Goal: Task Accomplishment & Management: Use online tool/utility

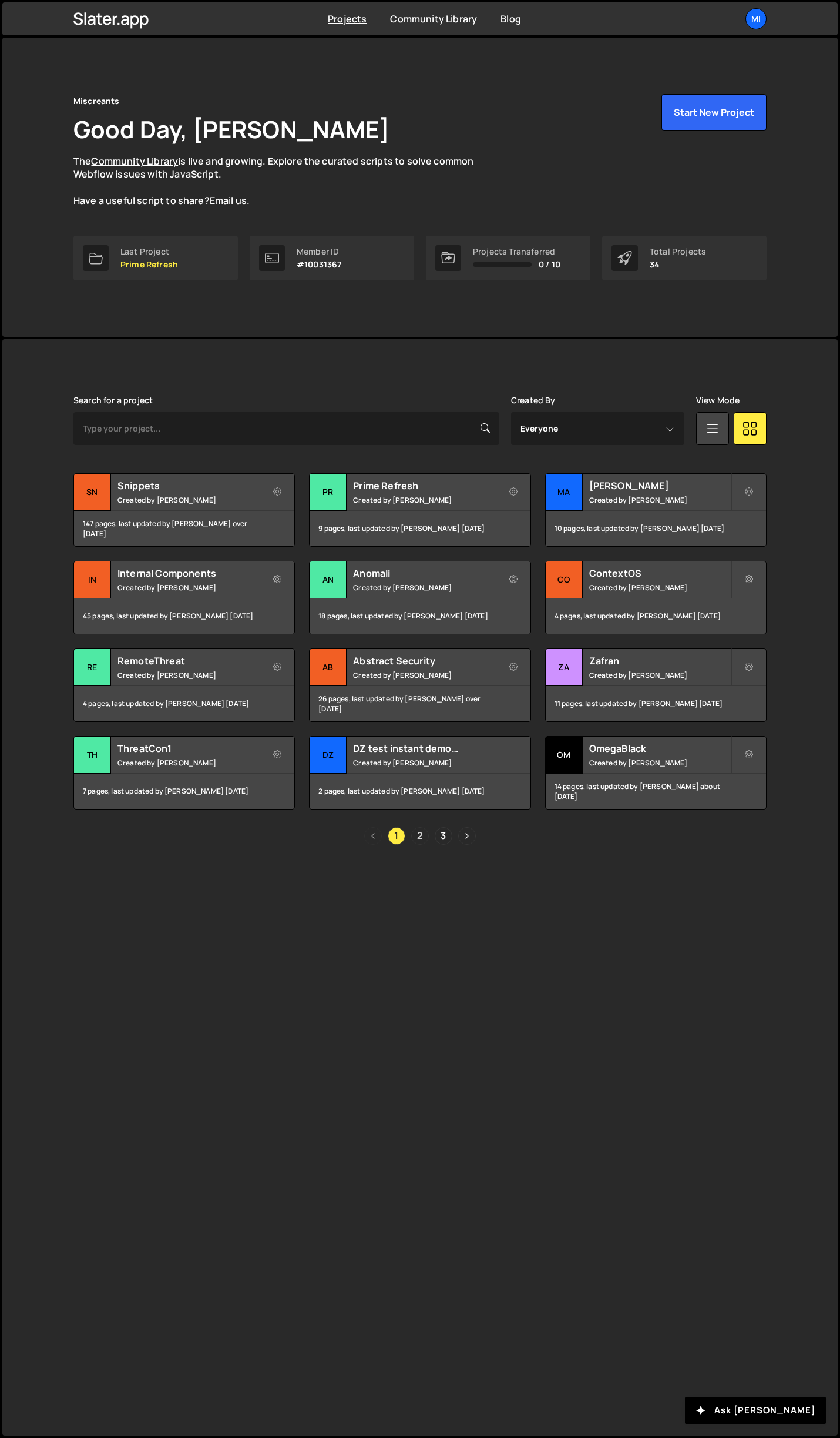
click at [420, 827] on link "2" at bounding box center [420, 836] width 18 height 18
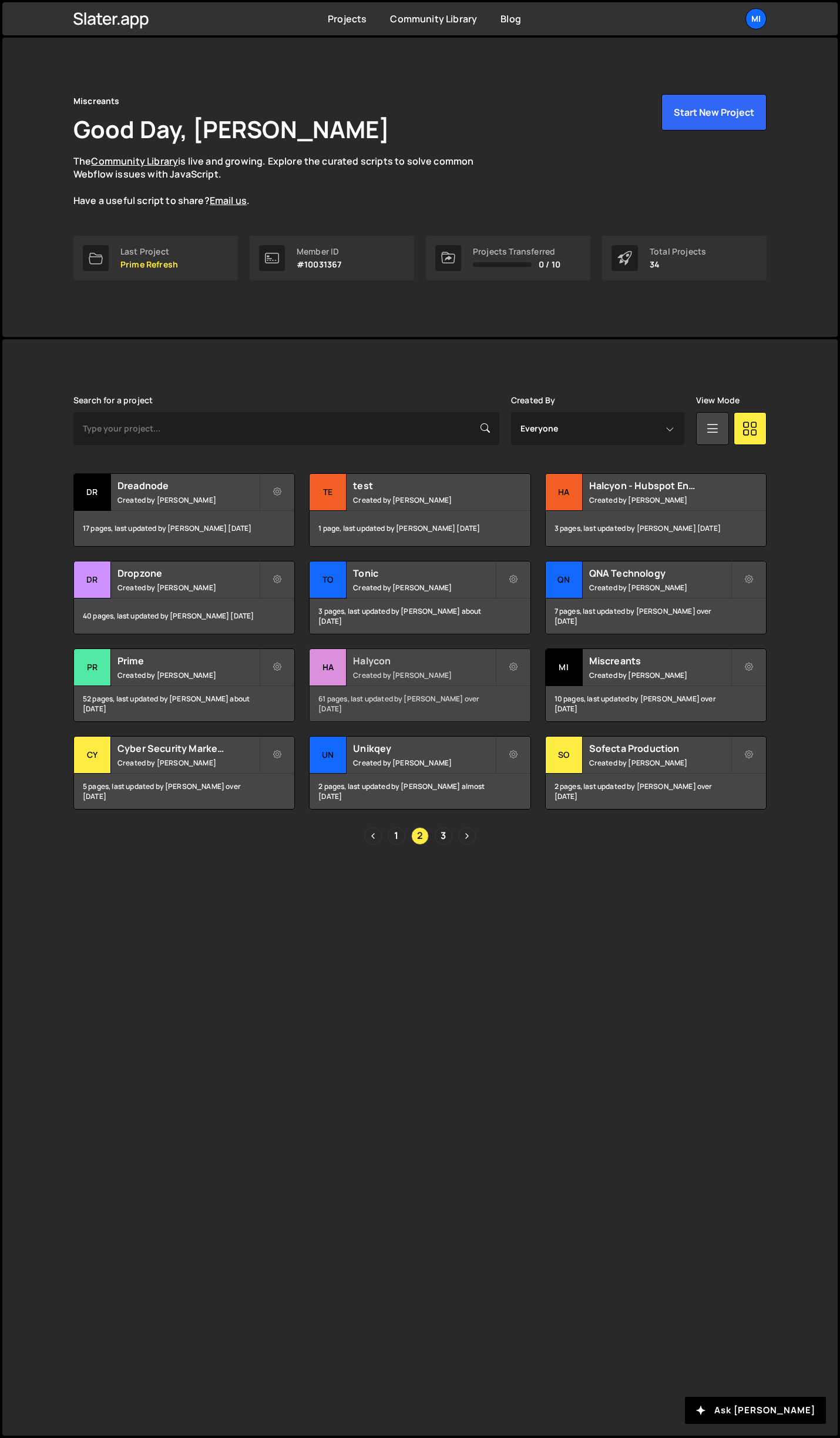
click at [428, 659] on h2 "Halycon" at bounding box center [423, 660] width 141 height 13
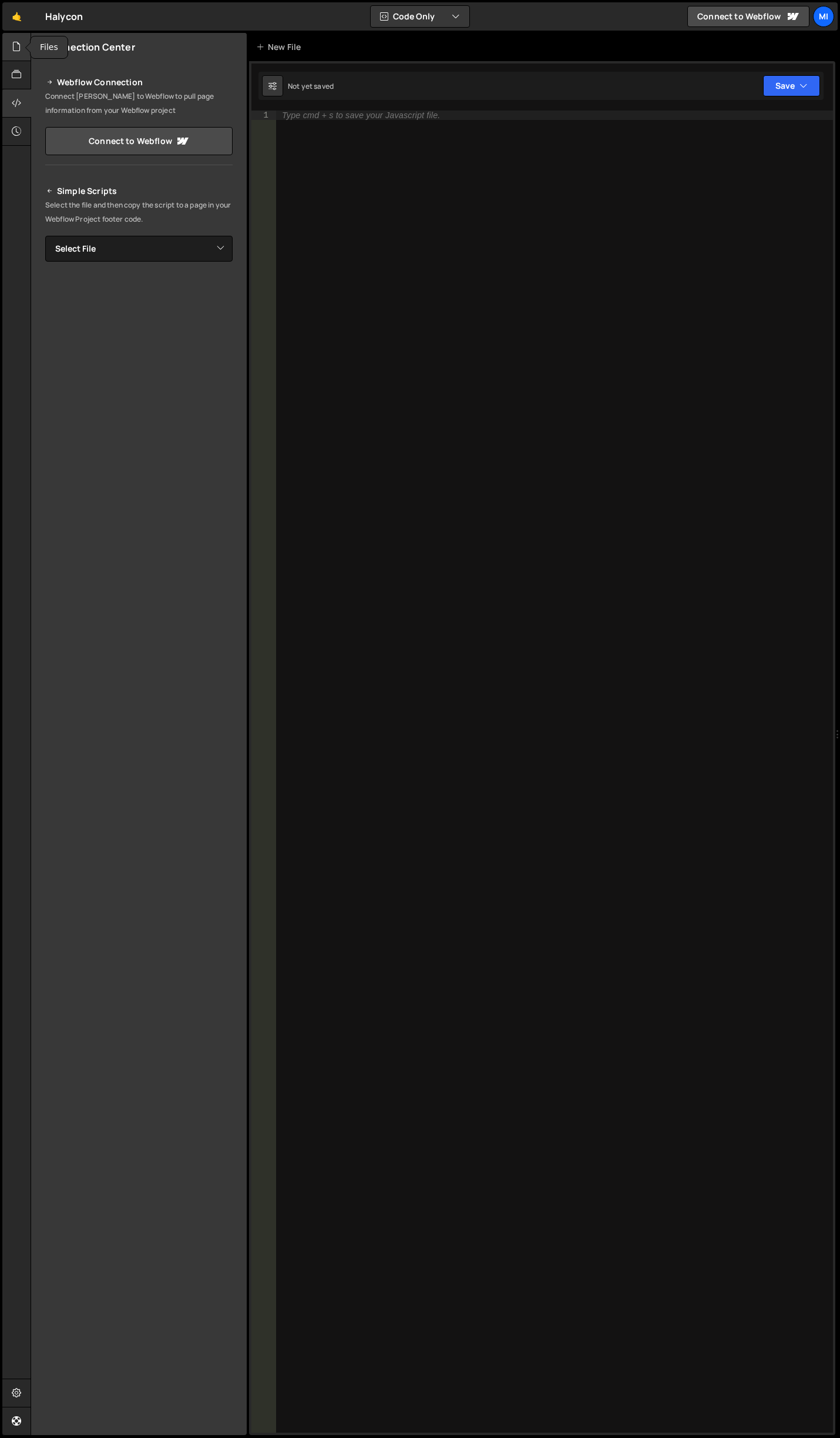
click at [25, 48] on div at bounding box center [16, 47] width 29 height 29
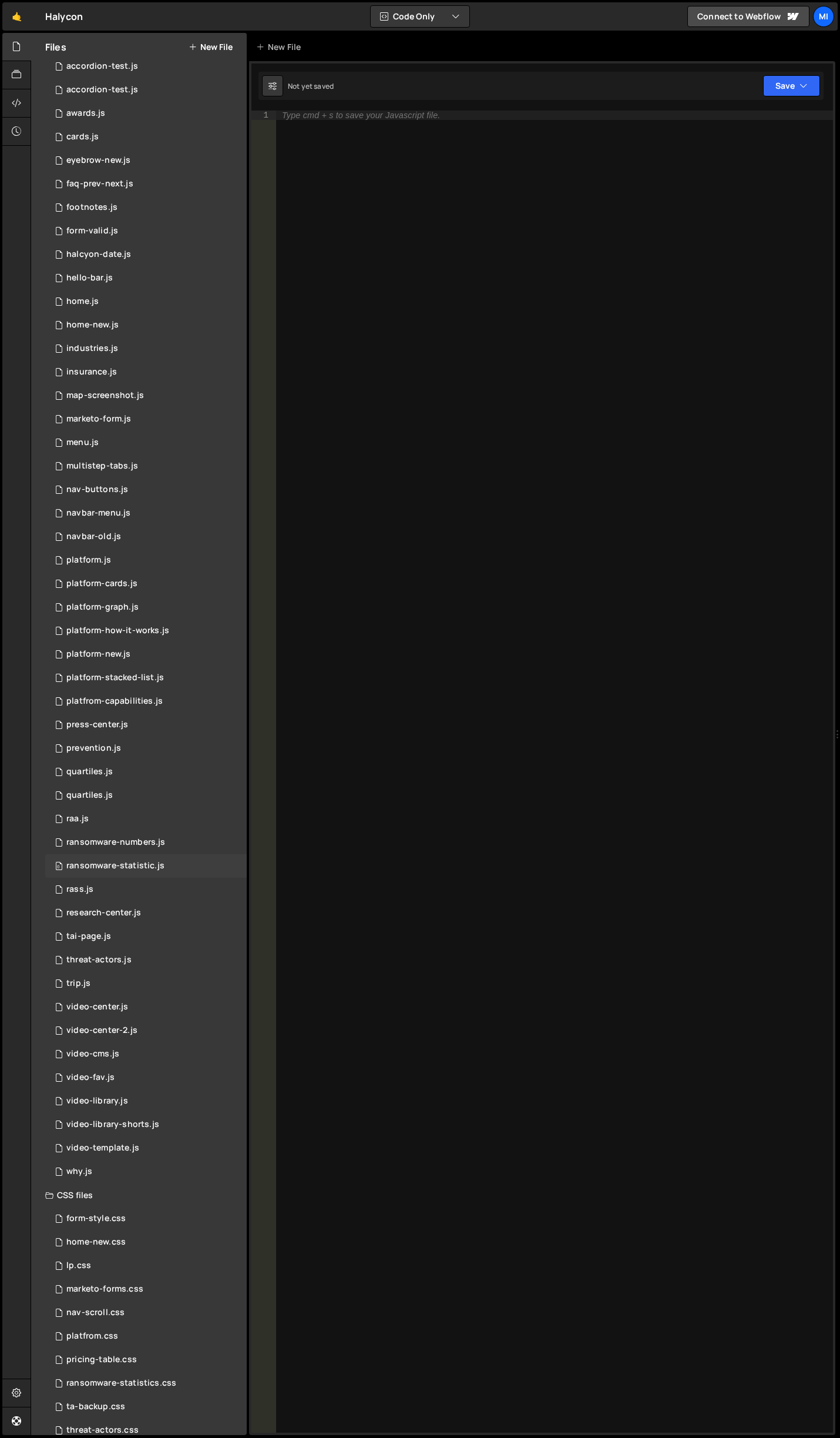
scroll to position [58, 0]
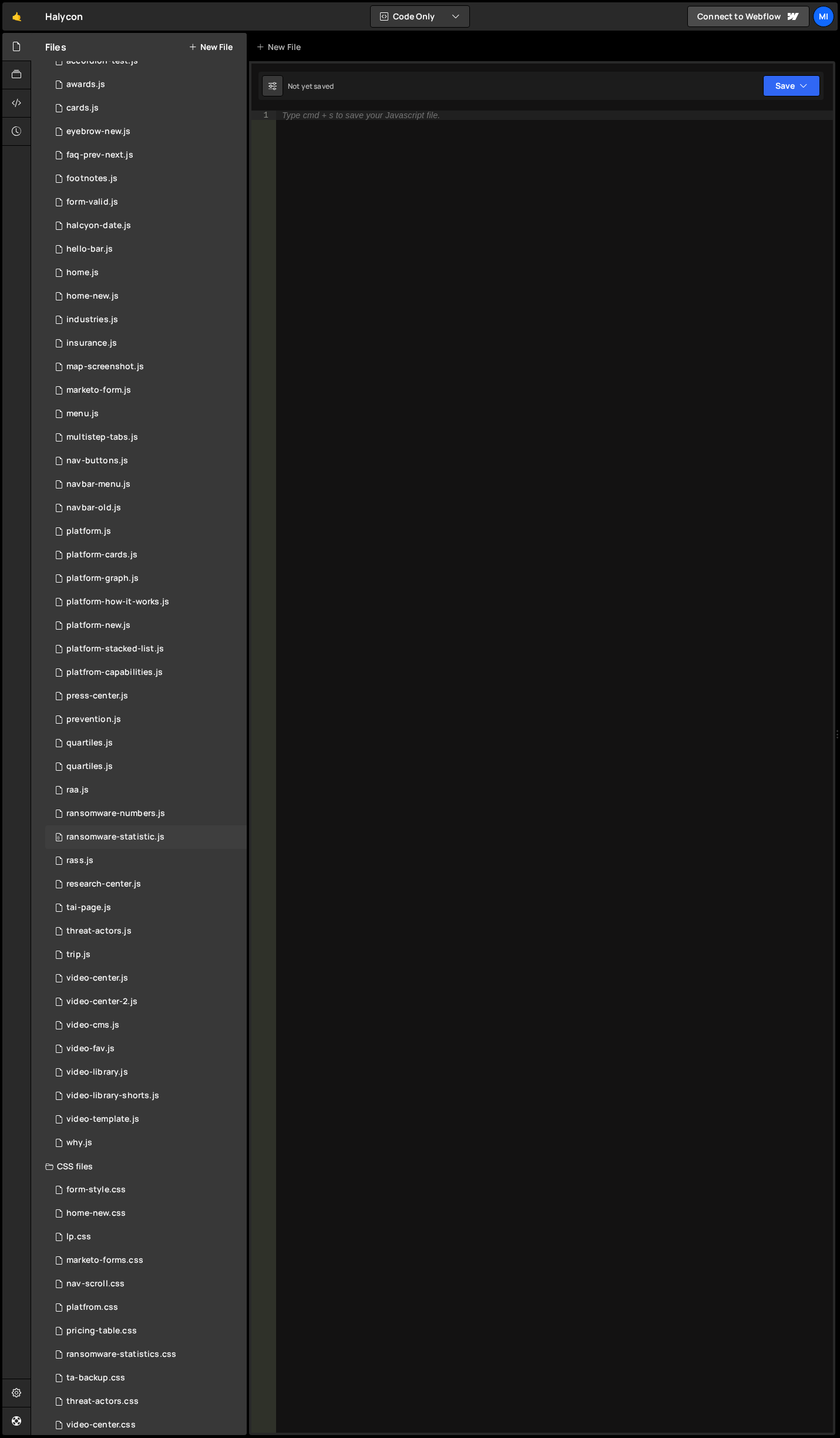
click at [171, 841] on div "0 ransomware-statistic.js 0" at bounding box center [146, 837] width 202 height 24
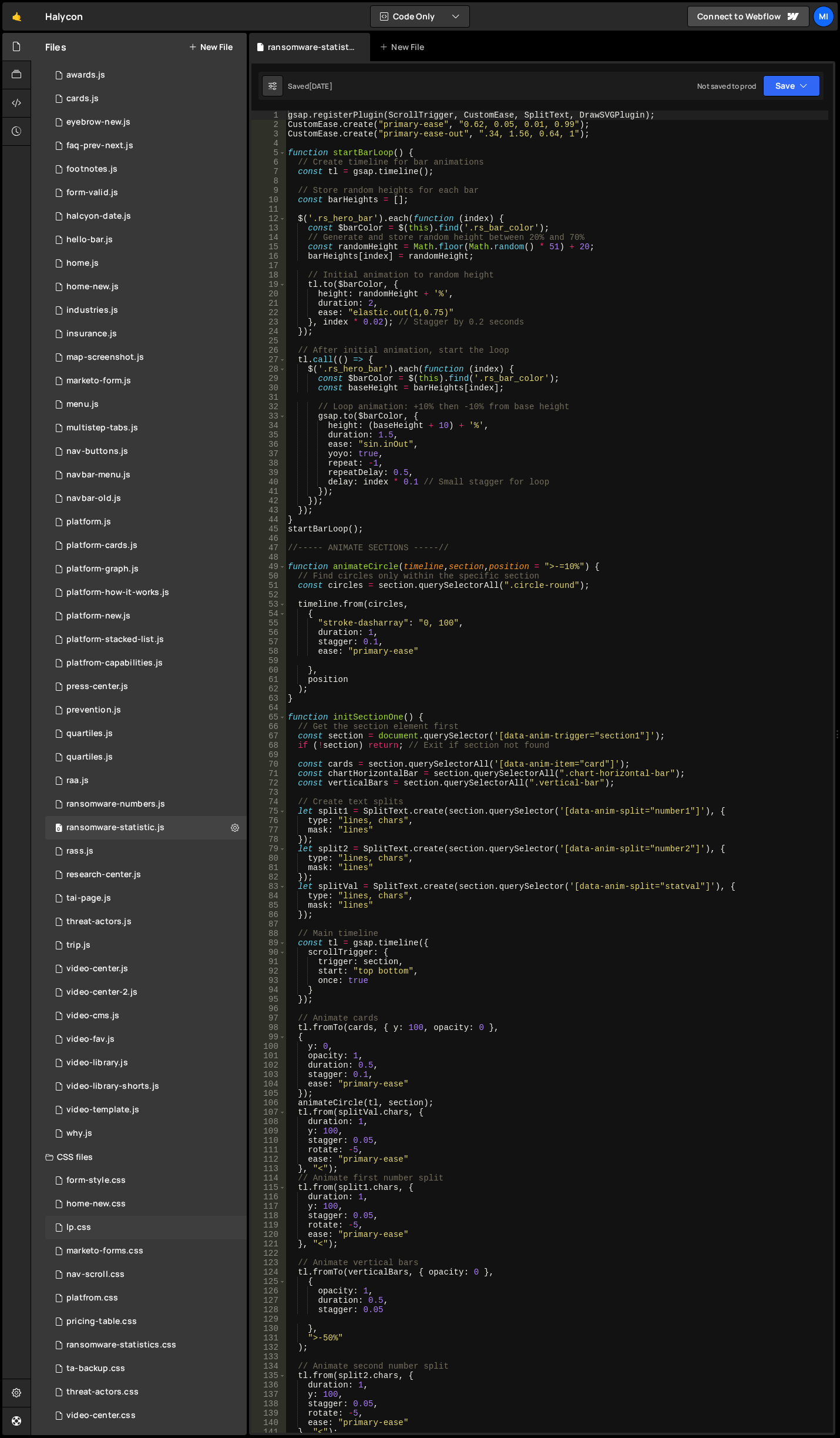
scroll to position [72, 0]
click at [164, 1346] on div "ransomware-statistics.css 0" at bounding box center [146, 1341] width 202 height 24
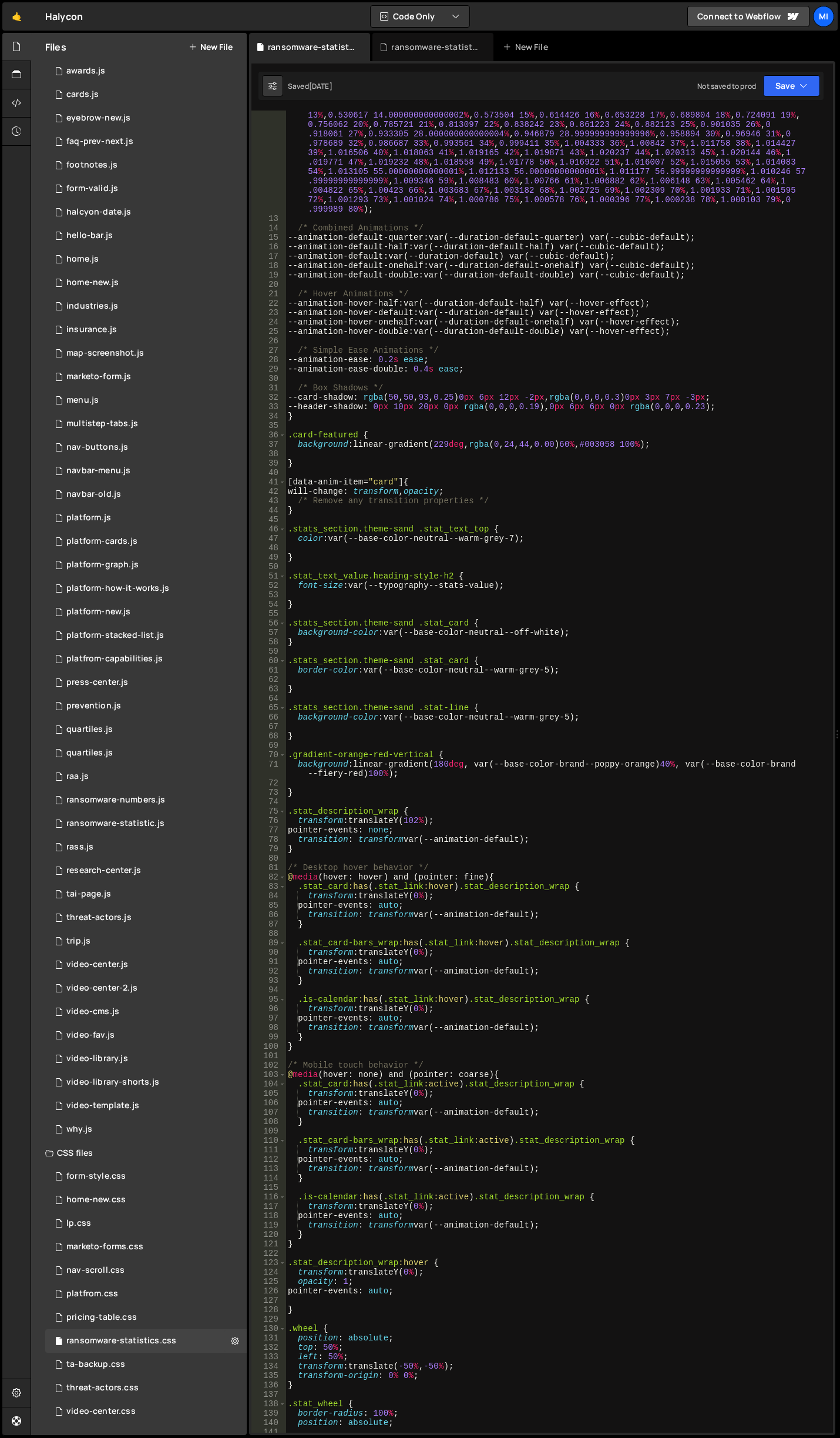
scroll to position [0, 0]
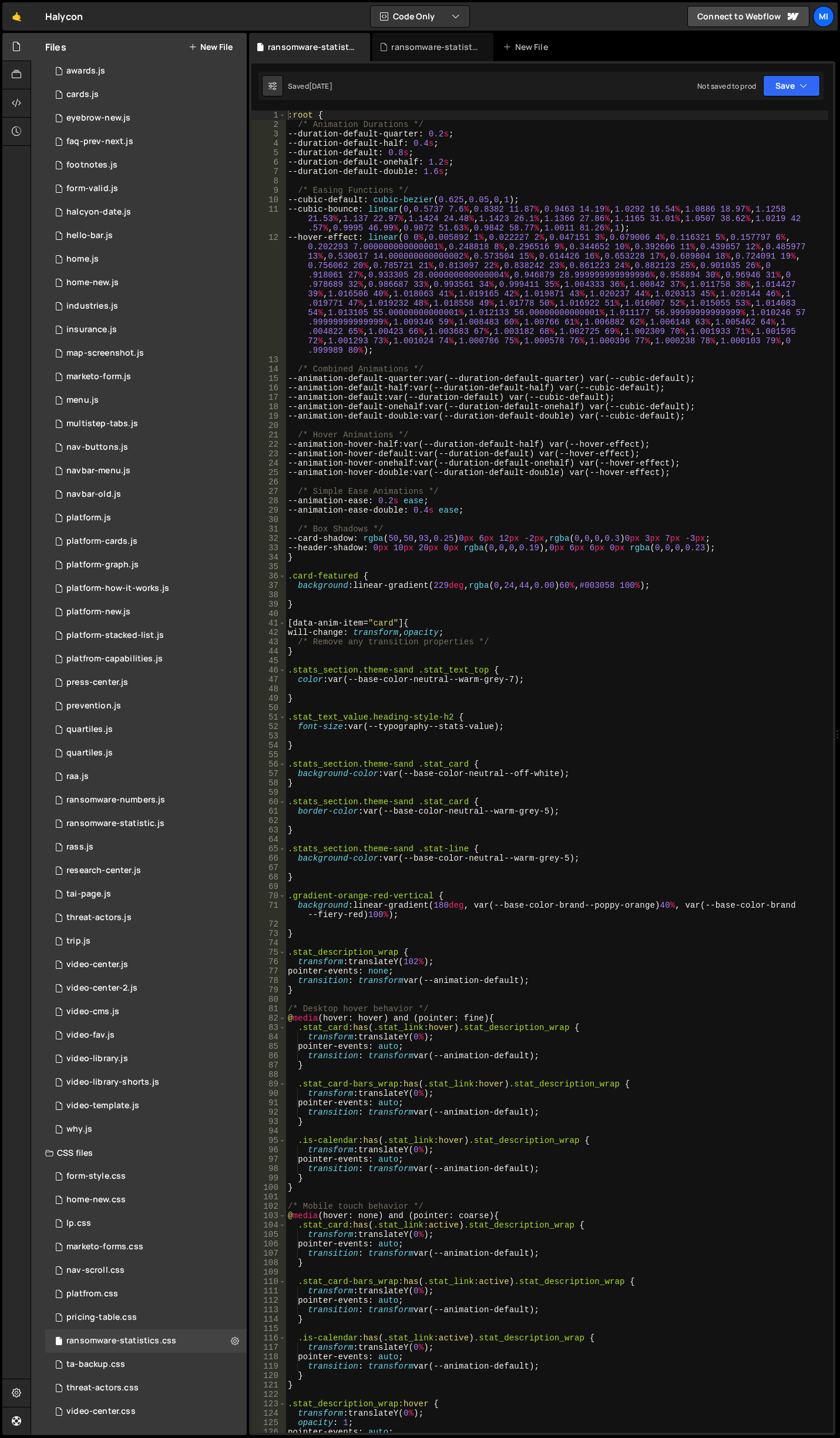
click at [487, 642] on div ":root { /* Animation Durations */ --duration-default-quarter : 0.2 s ; --durati…" at bounding box center [557, 781] width 543 height 1341
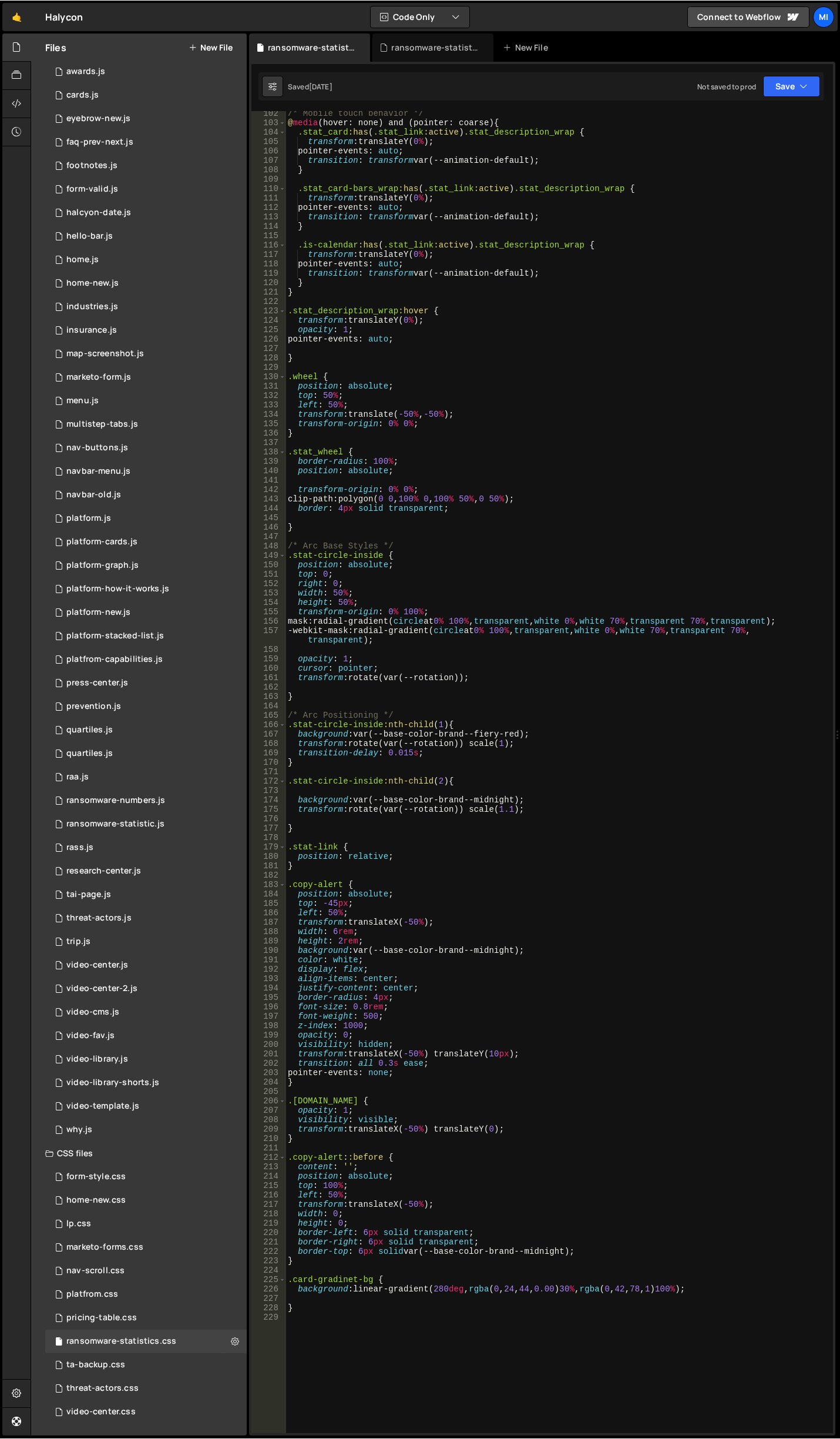
scroll to position [1094, 0]
click at [489, 629] on div "/* Mobile touch behavior */ @ media (hover: none) and (pointer: coarse) { .stat…" at bounding box center [557, 778] width 543 height 1341
type textarea "}"
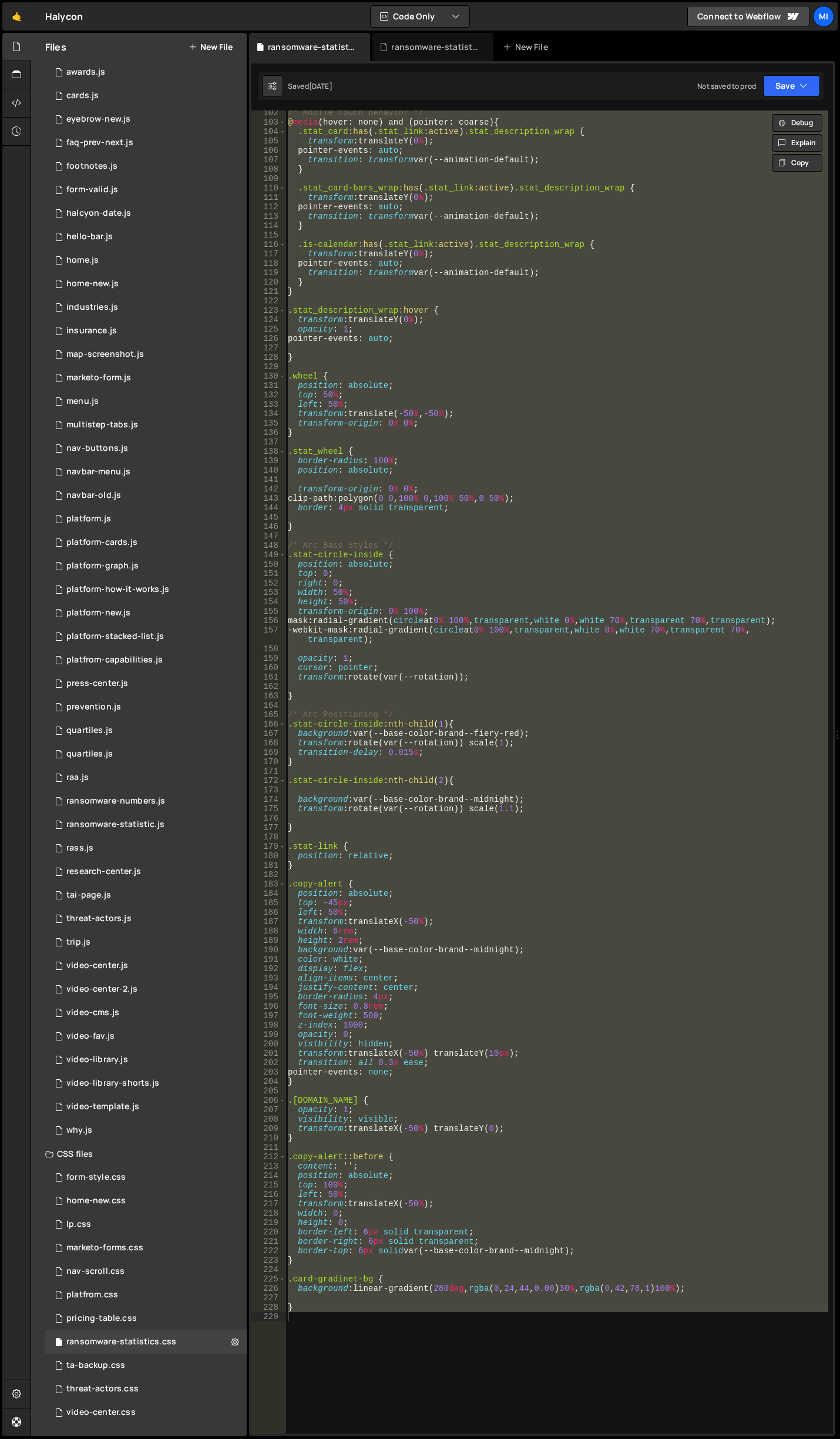
scroll to position [71, 0]
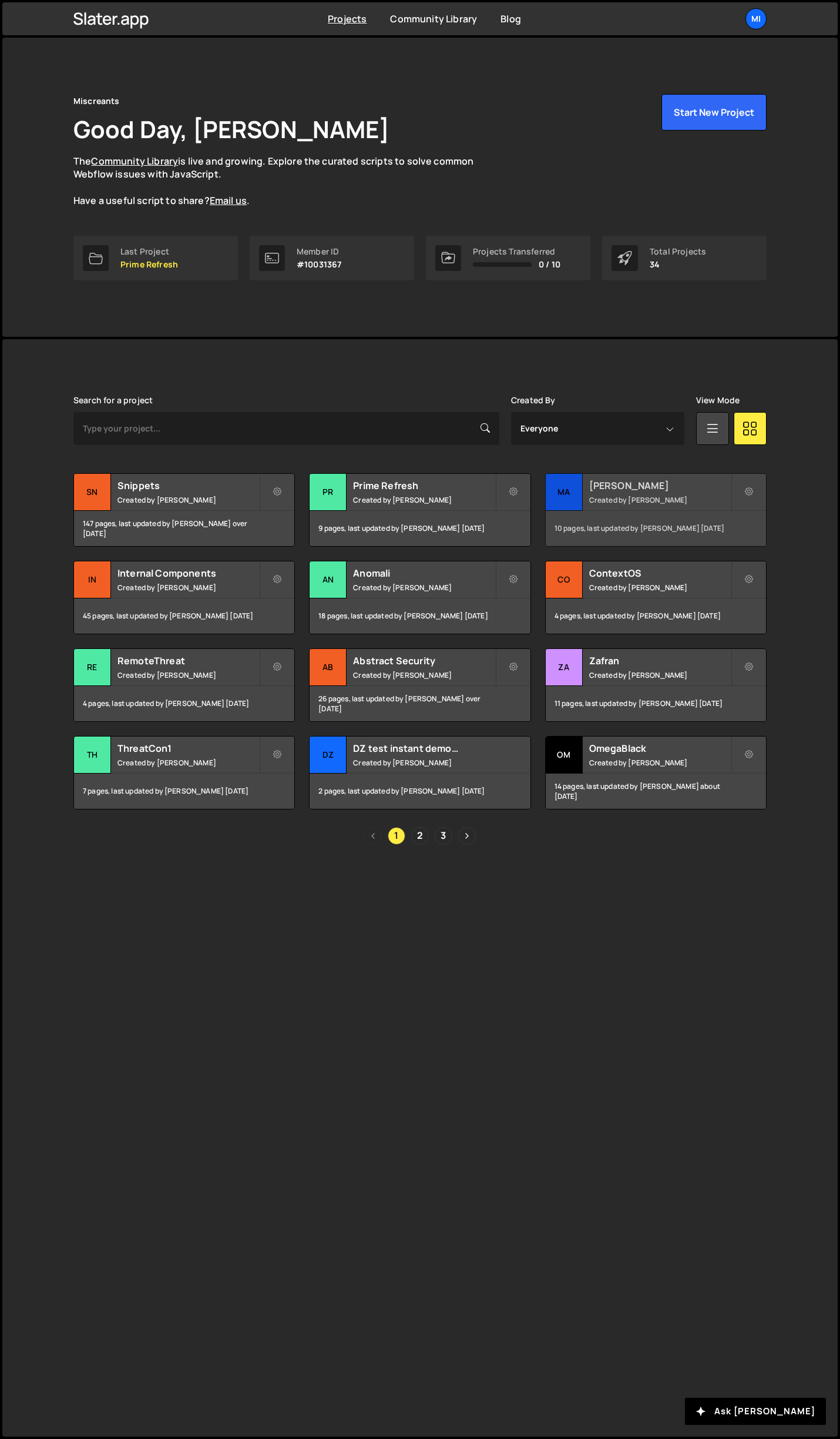
click at [636, 476] on div "Mallory Created by Jarek Kowalczyk" at bounding box center [656, 492] width 221 height 37
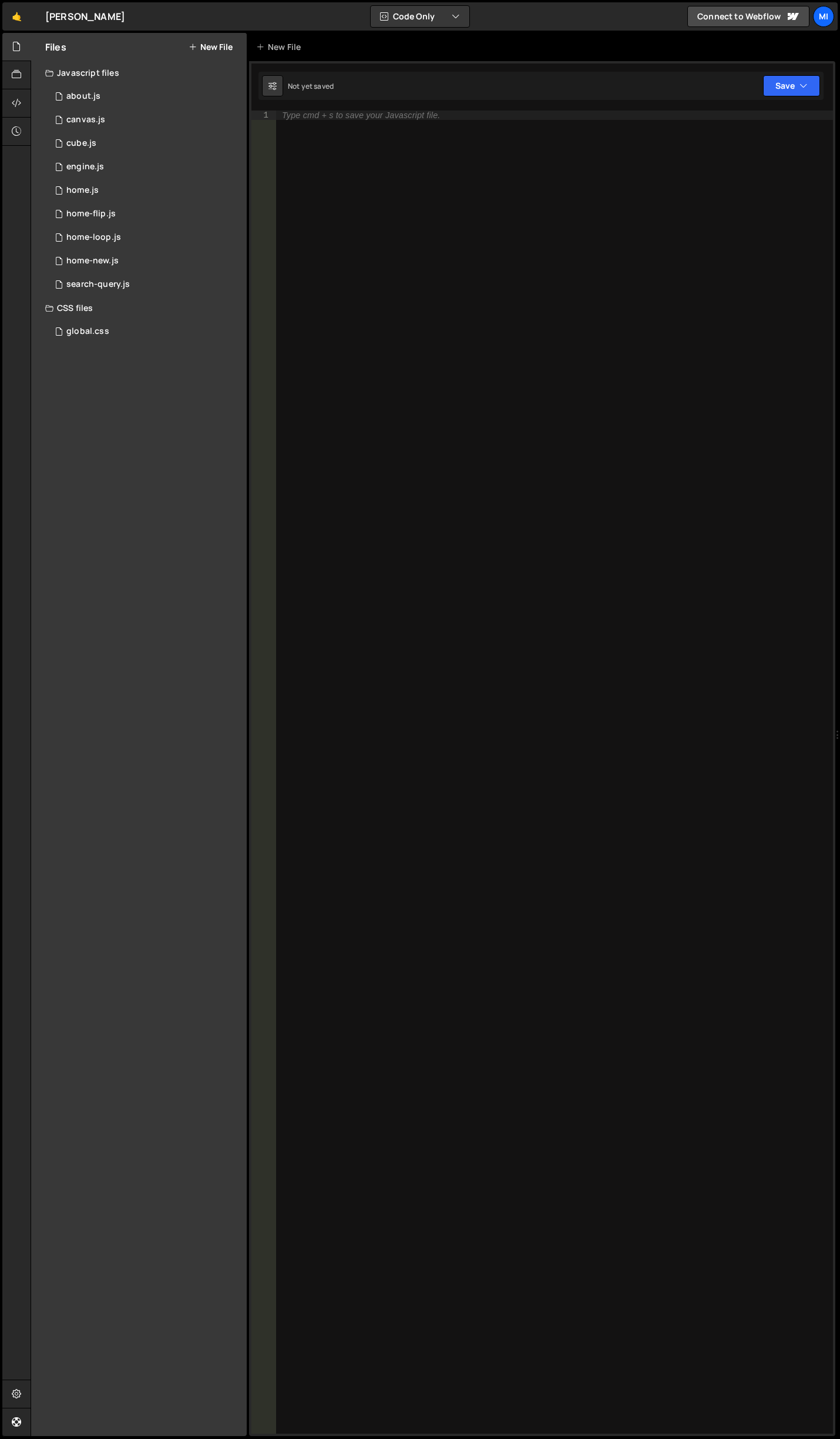
drag, startPoint x: 526, startPoint y: 287, endPoint x: 513, endPoint y: 279, distance: 15.3
click at [526, 287] on div "Type cmd + s to save your Javascript file." at bounding box center [554, 782] width 557 height 1342
click at [114, 321] on div "global.css 0" at bounding box center [146, 332] width 202 height 24
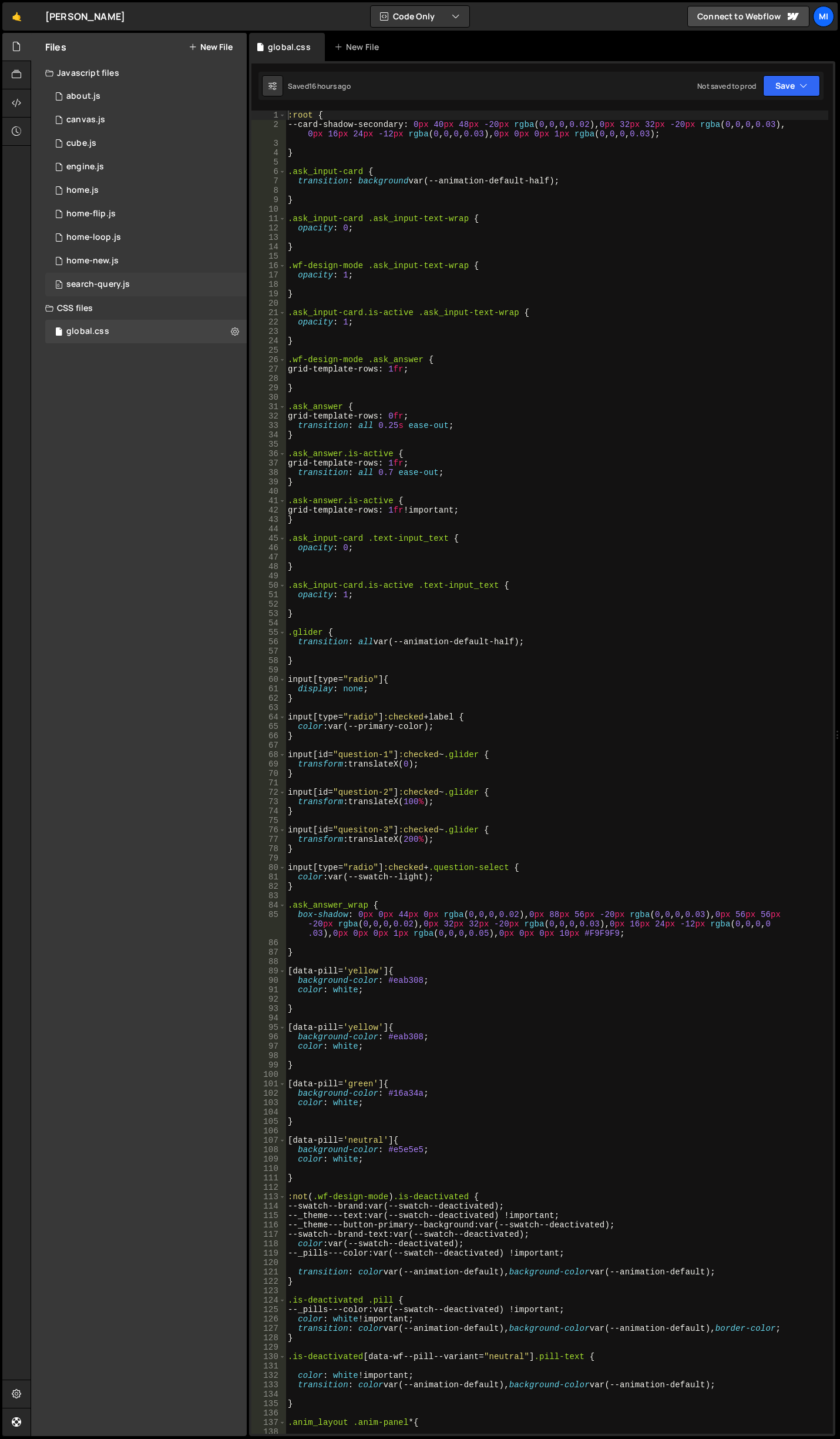
click at [113, 282] on div "search-query.js" at bounding box center [98, 284] width 63 height 11
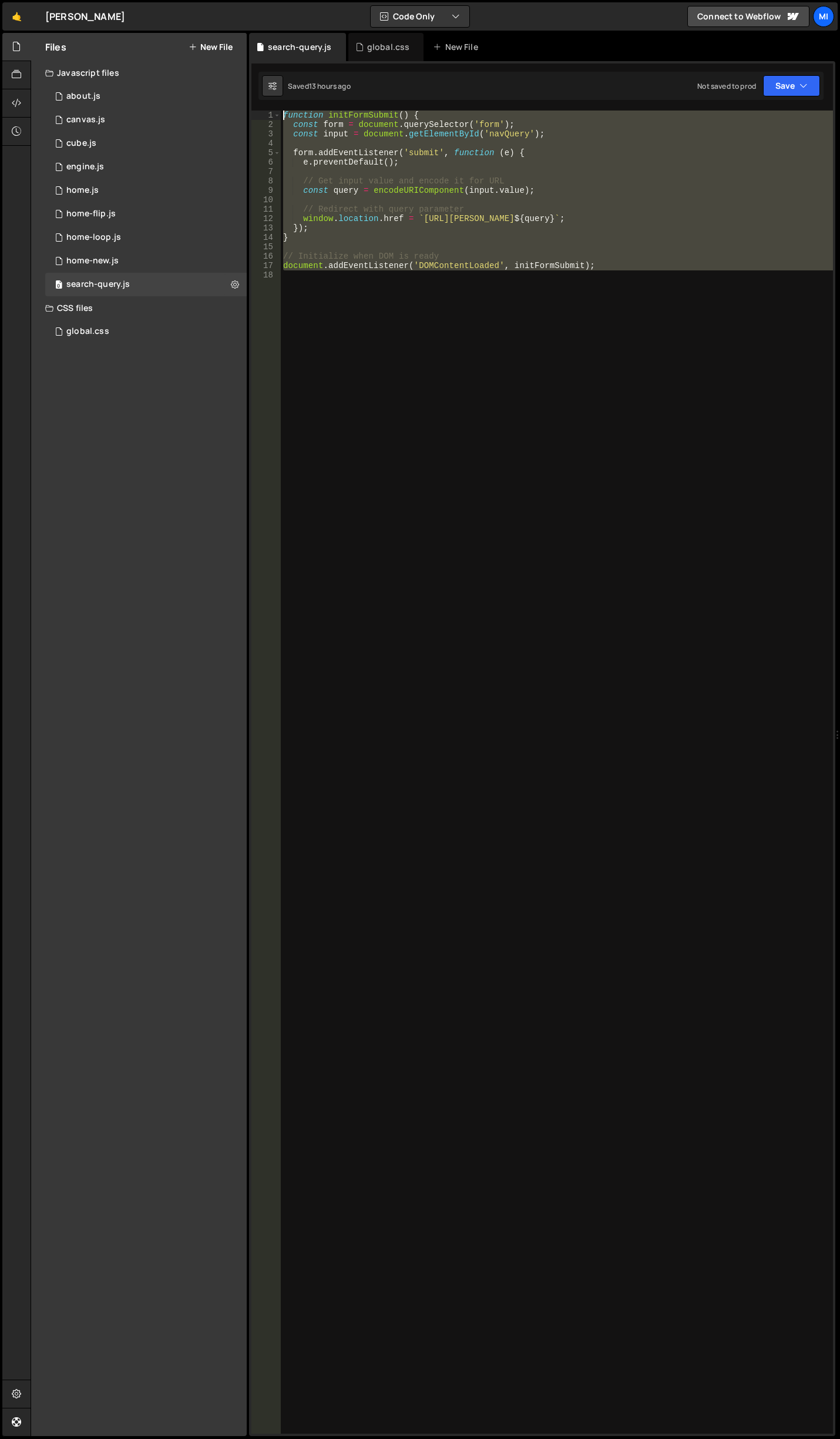
drag, startPoint x: 599, startPoint y: 349, endPoint x: 35, endPoint y: 15, distance: 655.5
click at [0, 0] on html "Projects [GEOGRAPHIC_DATA] Blog Mi Projects Your Teams Invite team member Accou…" at bounding box center [420, 720] width 840 height 1439
type textarea "function initFormSubmit() { const form = document.querySelector('form');"
click at [101, 321] on div "global.css 0" at bounding box center [146, 332] width 202 height 24
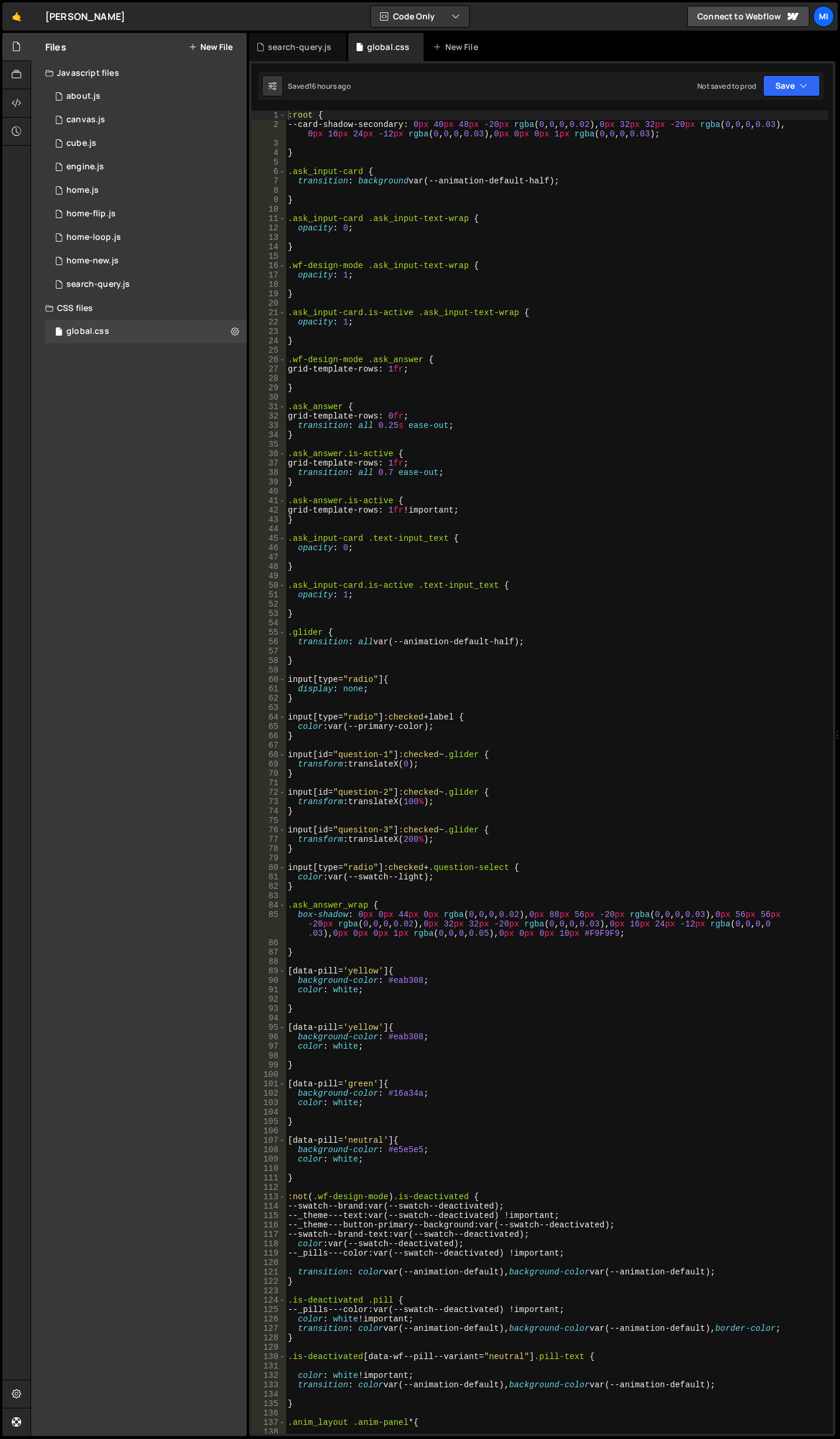
click at [840, 358] on div at bounding box center [838, 734] width 5 height 1404
click at [614, 205] on div ":root { --card-shadow-secondary : 0 px 40 px 48 px -20 px rgba ( 0 , 0 , 0 , 0.…" at bounding box center [557, 782] width 543 height 1342
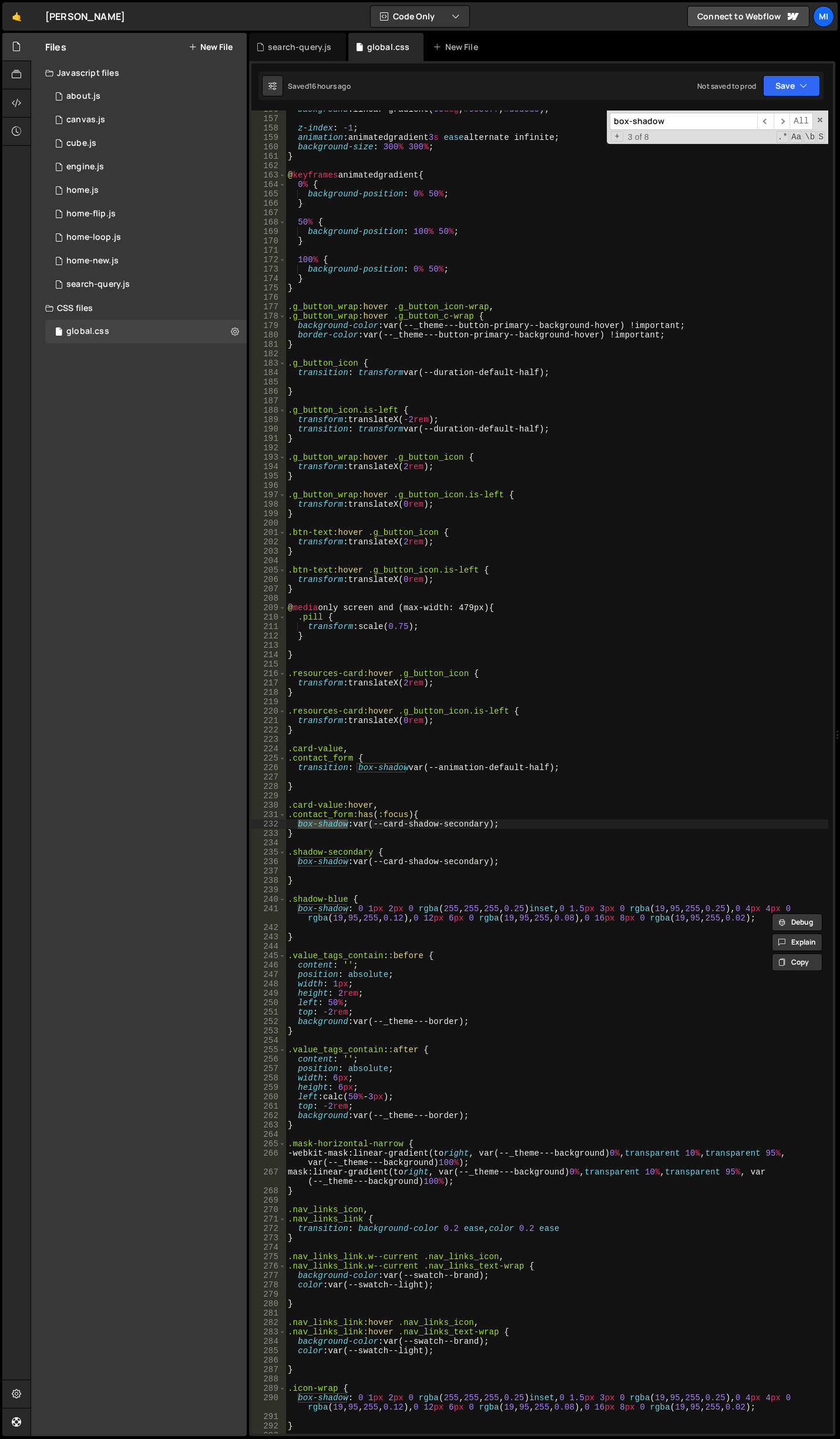
type input "box-shadow"
click at [382, 838] on div "background : linear-gradient( 60 deg , #005cff , #d5d5d5 ) ; z-index : -1 ; ani…" at bounding box center [557, 776] width 543 height 1342
click at [385, 803] on div "background : linear-gradient( 60 deg , #005cff , #d5d5d5 ) ; z-index : -1 ; ani…" at bounding box center [557, 776] width 543 height 1342
type textarea ".card-value:hover,"
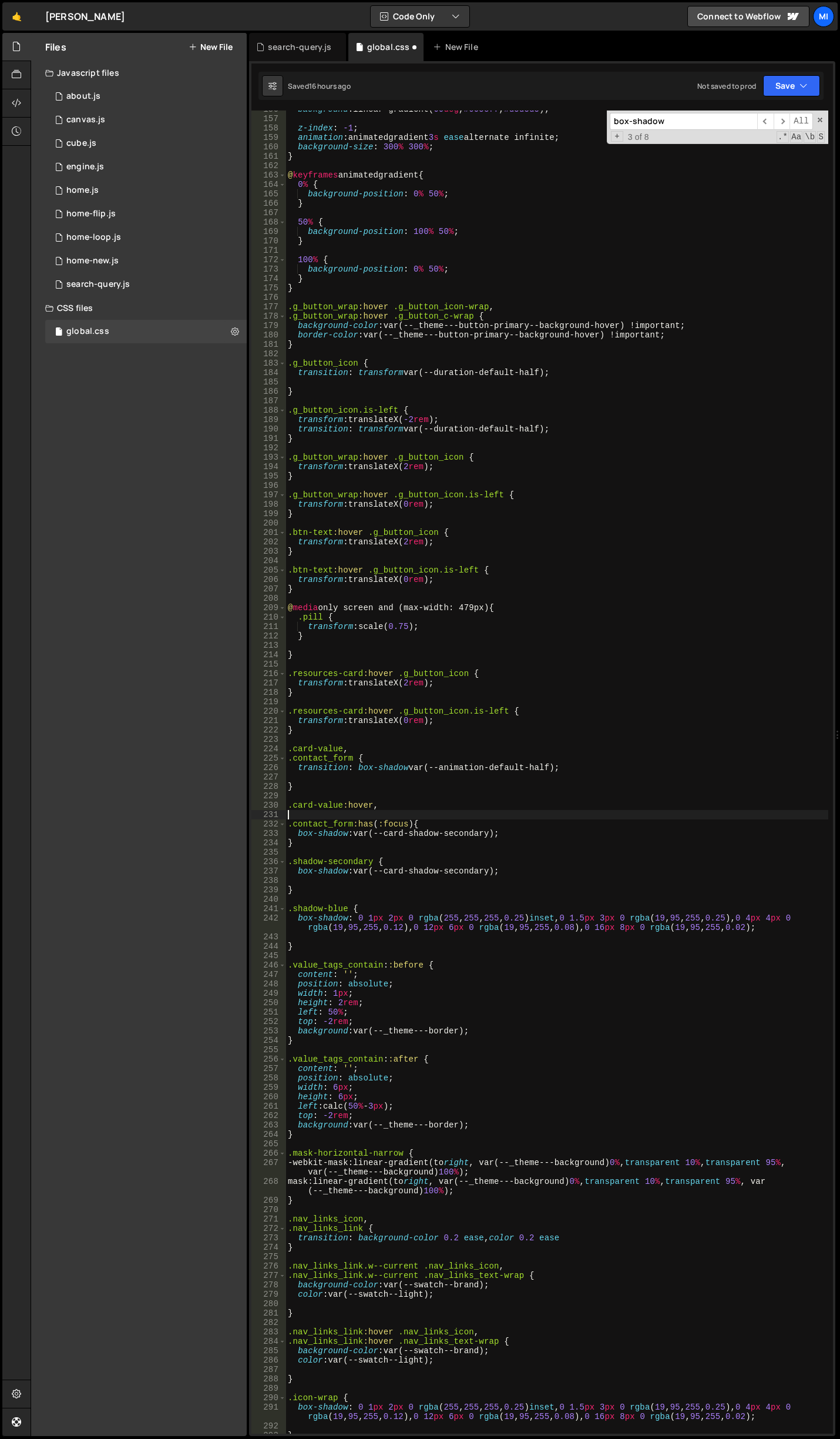
paste textarea "resources-card"
type textarea "resources-card"
paste textarea "resources-card"
drag, startPoint x: 364, startPoint y: 818, endPoint x: 456, endPoint y: 529, distance: 303.3
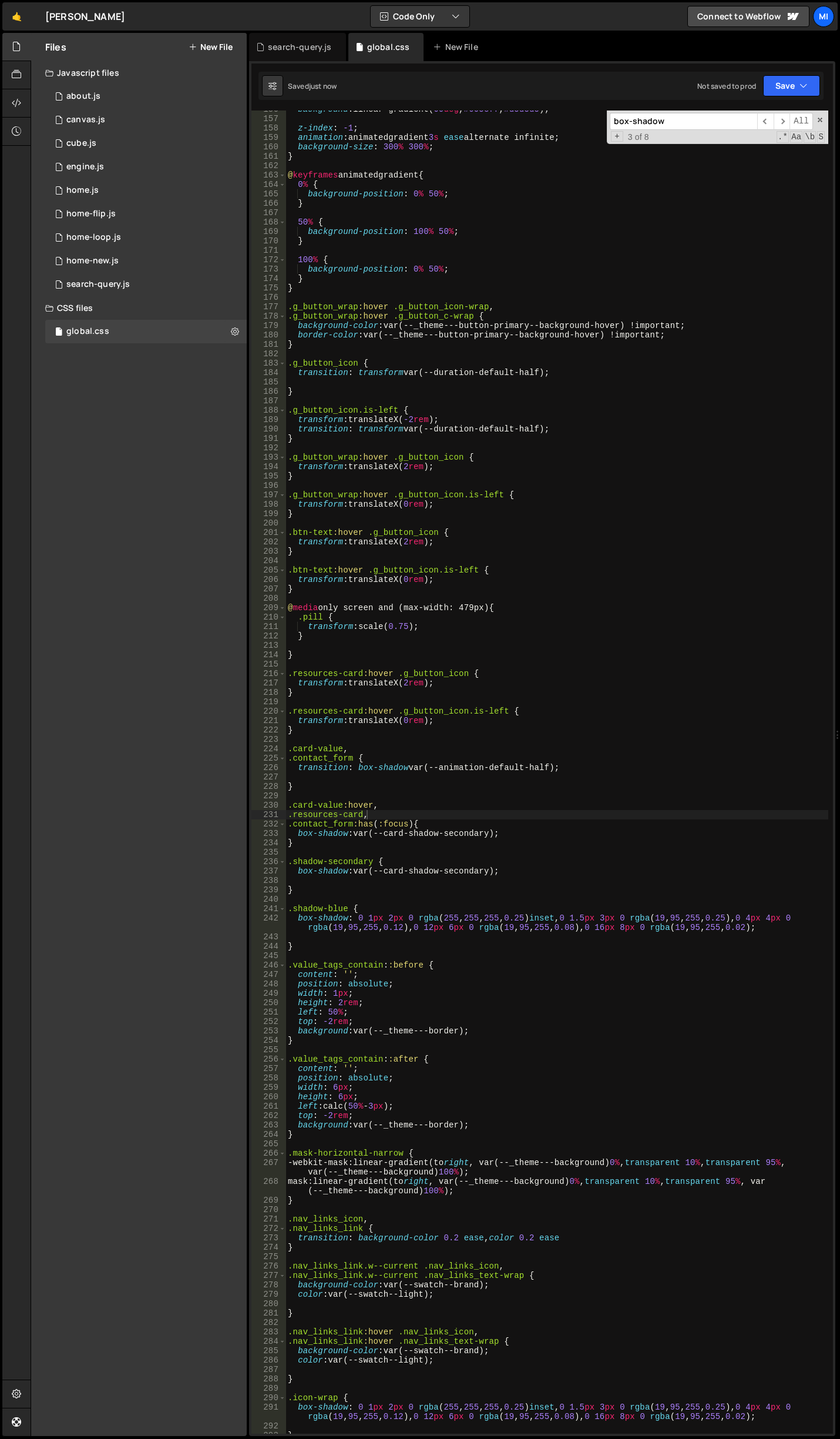
click at [364, 818] on div "background : linear-gradient( 60 deg , #005cff , #d5d5d5 ) ; z-index : -1 ; ani…" at bounding box center [557, 776] width 543 height 1342
click at [431, 789] on div "background : linear-gradient( 60 deg , #005cff , #d5d5d5 ) ; z-index : -1 ; ani…" at bounding box center [557, 776] width 543 height 1342
type textarea "}"
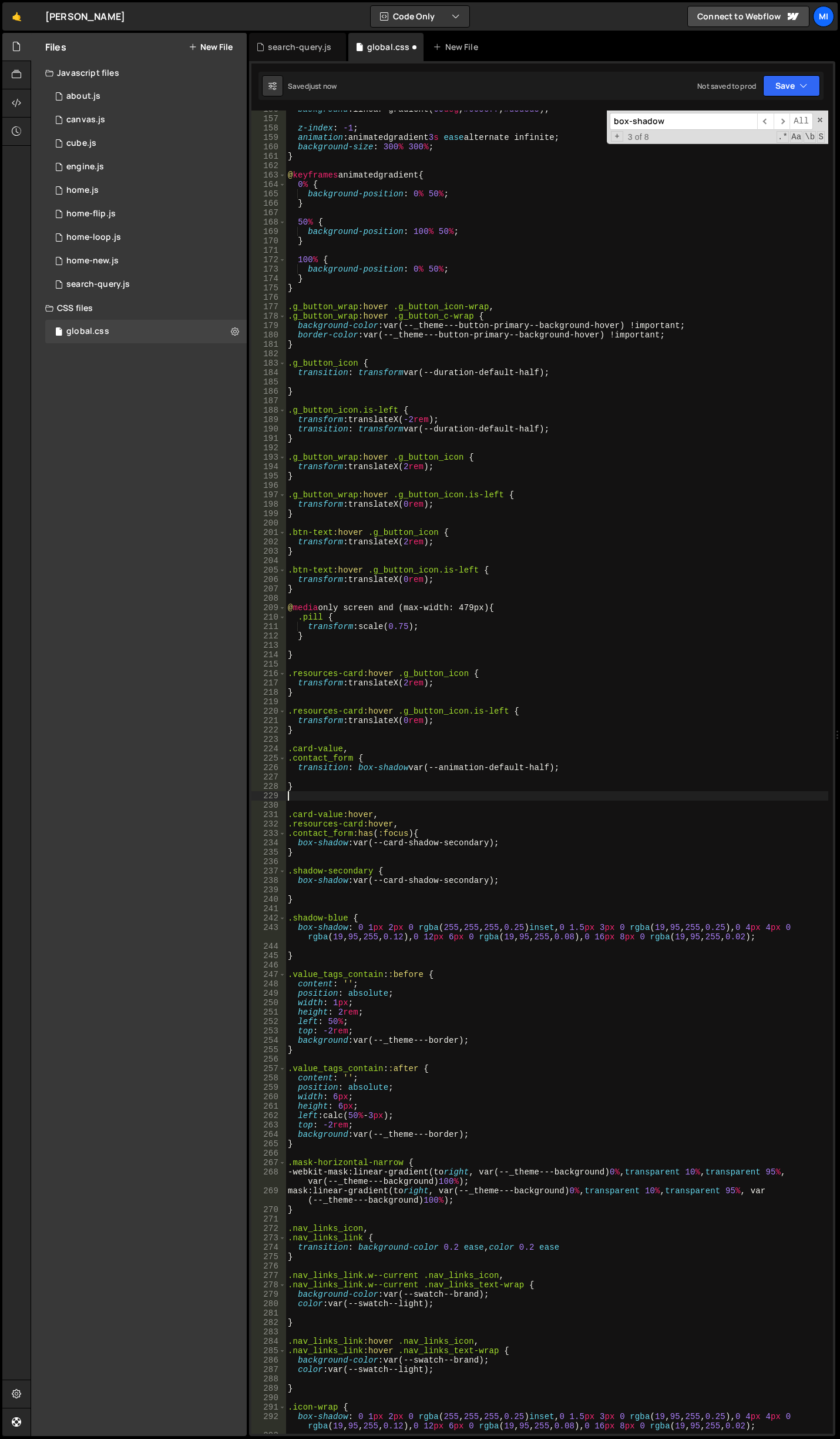
type textarea "}"
type textarea ".card-value,"
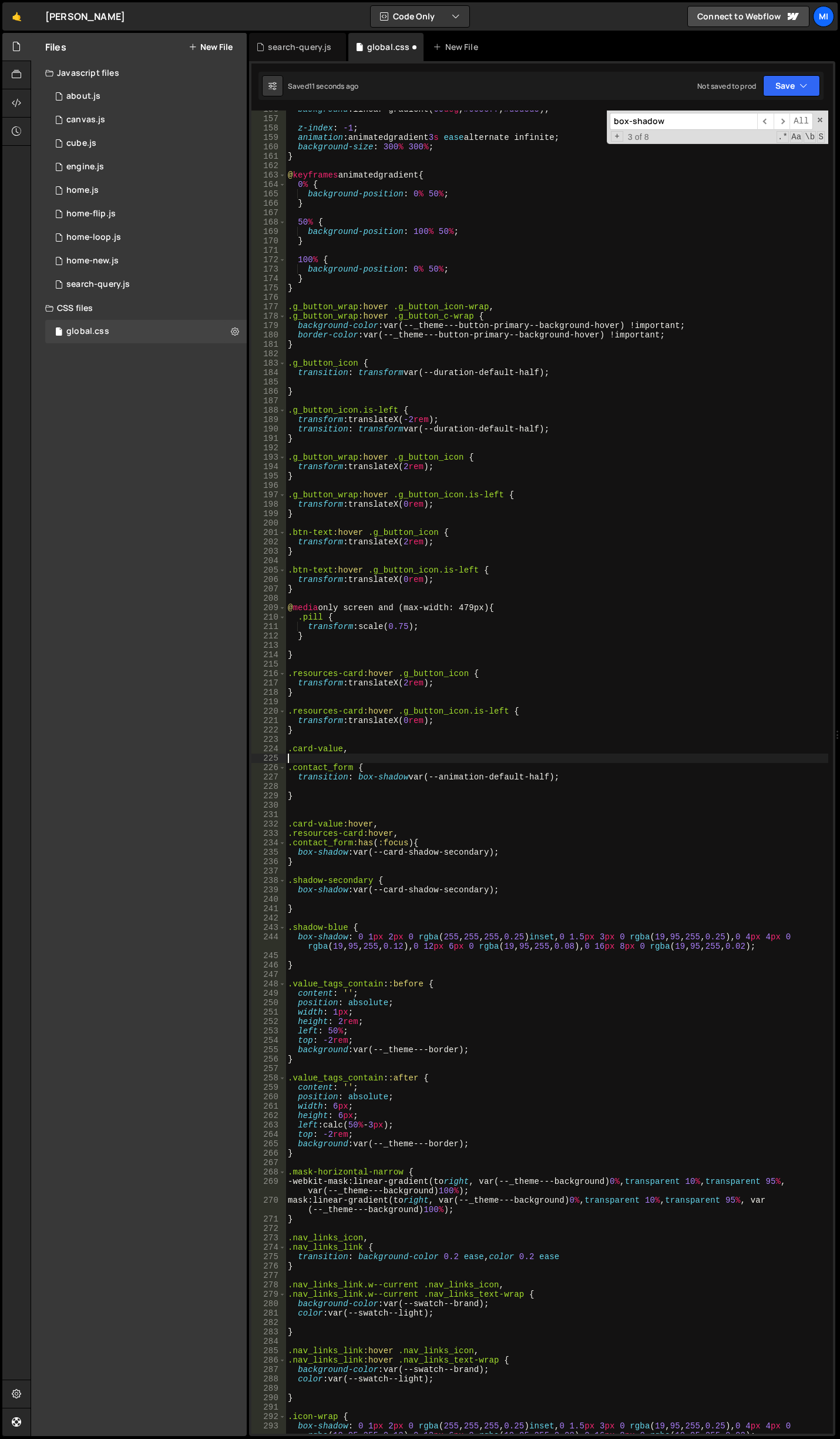
paste textarea "resources-card"
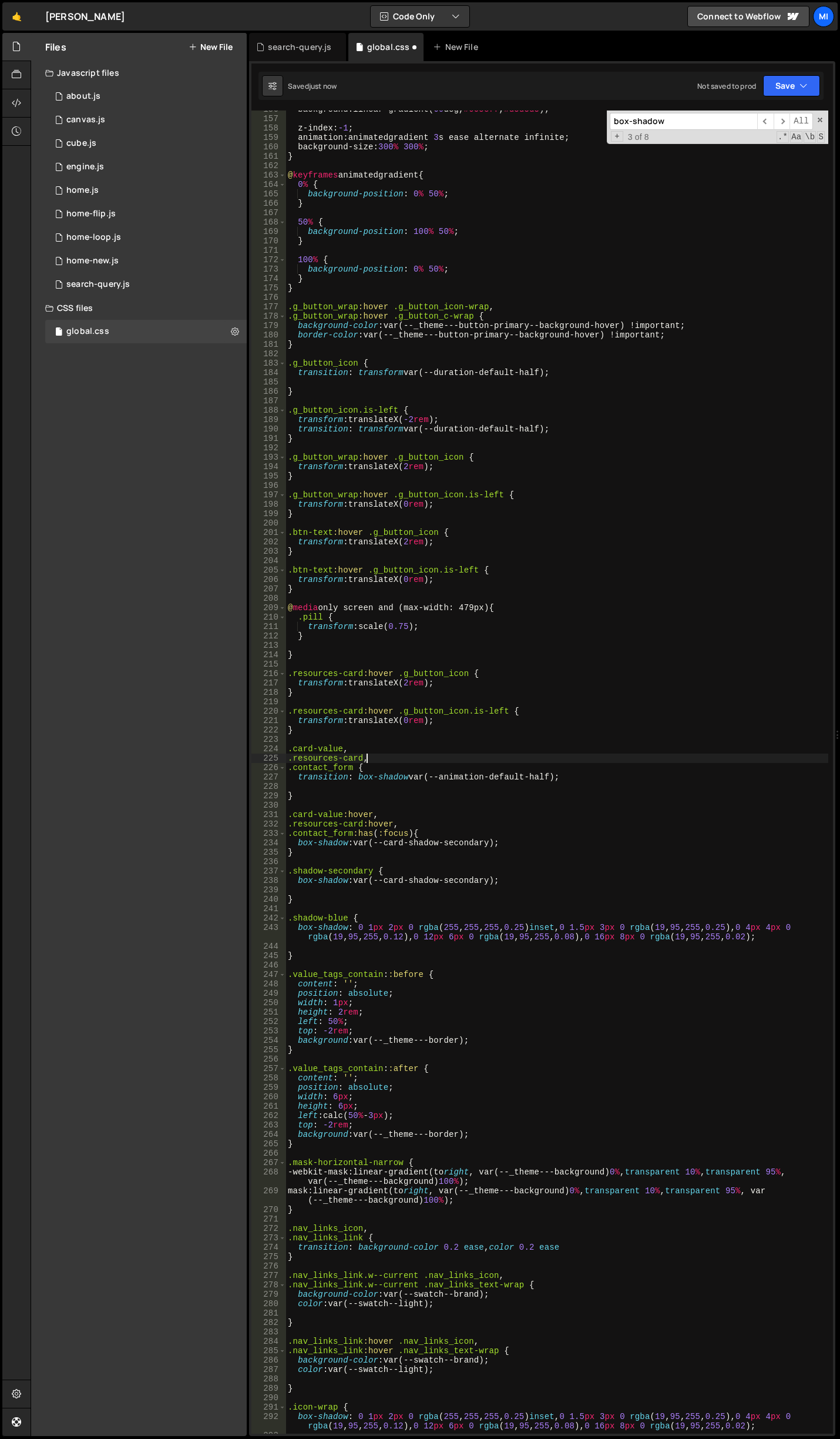
scroll to position [0, 5]
type textarea ".resources-card,"
